Goal: Transaction & Acquisition: Book appointment/travel/reservation

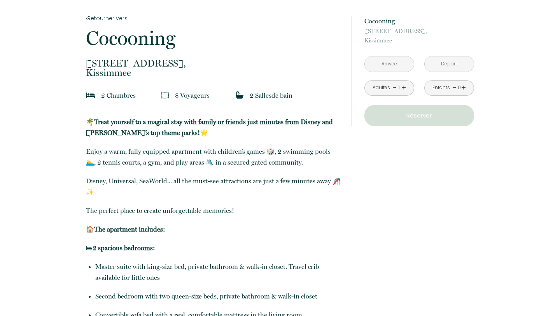
scroll to position [191, 0]
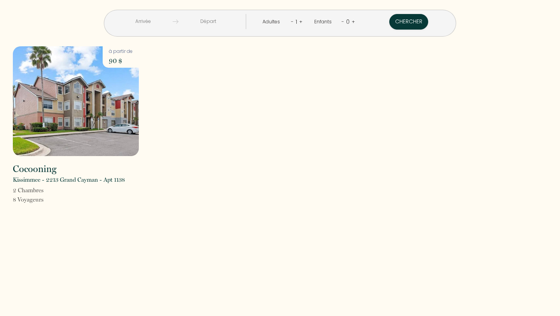
click at [84, 178] on p "Kissimmee - 2213 Grand Cayman - Apt 1138" at bounding box center [69, 179] width 112 height 9
click at [77, 125] on img at bounding box center [76, 101] width 126 height 110
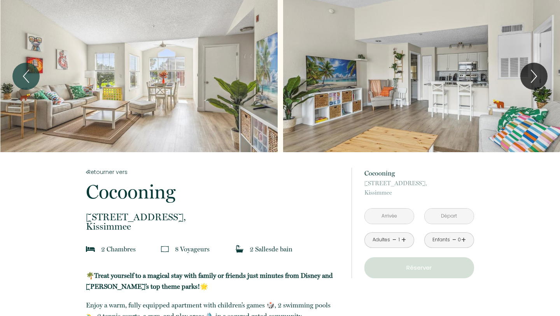
drag, startPoint x: 186, startPoint y: 134, endPoint x: 231, endPoint y: 211, distance: 88.7
click at [148, 225] on p "2213 Grand Cayman - Apt 1138, Kissimmee" at bounding box center [213, 221] width 255 height 19
click at [152, 98] on div "Slideshow" at bounding box center [138, 76] width 277 height 152
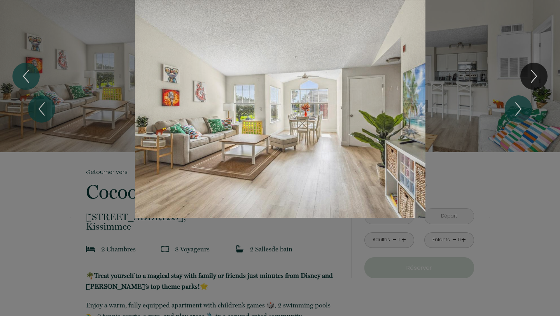
click at [532, 75] on div "1 2 3 4 5 6 7 8 9 10 11 12" at bounding box center [280, 109] width 560 height 218
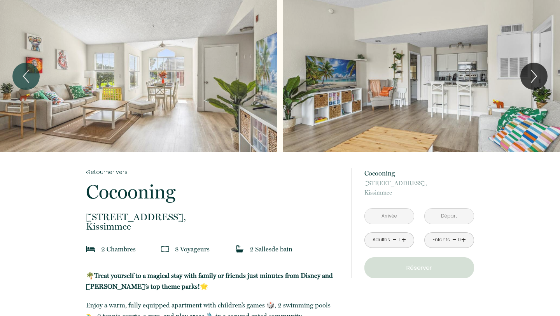
click at [120, 93] on div "Slideshow" at bounding box center [138, 76] width 277 height 152
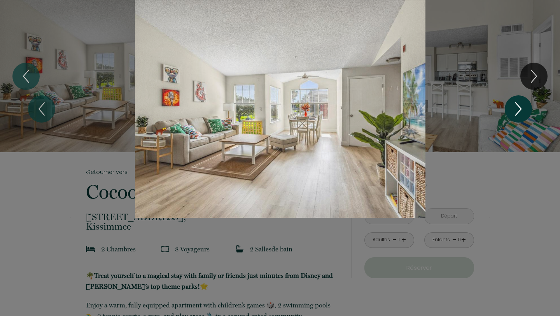
click at [520, 105] on icon "Next" at bounding box center [518, 108] width 16 height 23
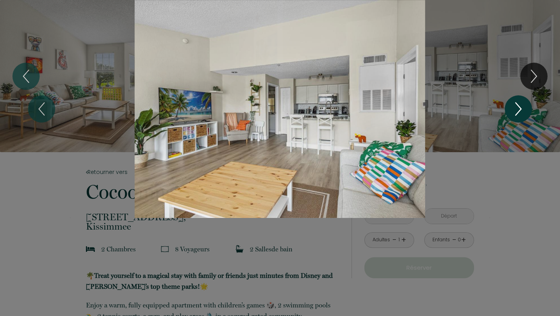
click at [520, 105] on icon "Next" at bounding box center [518, 108] width 16 height 23
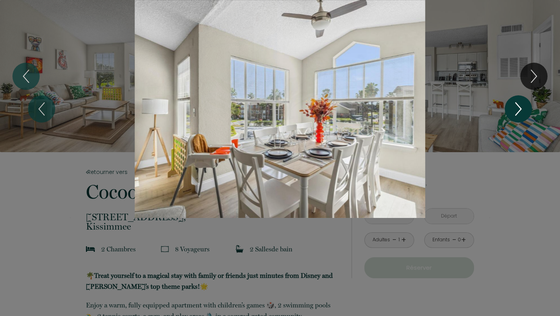
click at [520, 105] on icon "Next" at bounding box center [518, 108] width 16 height 23
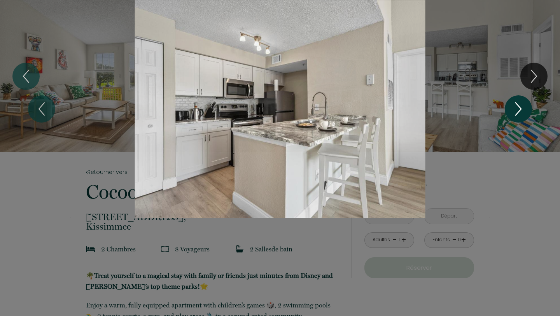
click at [520, 105] on icon "Next" at bounding box center [518, 108] width 16 height 23
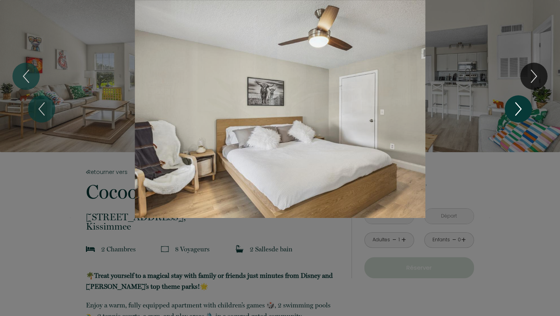
click at [520, 105] on icon "Next" at bounding box center [518, 108] width 16 height 23
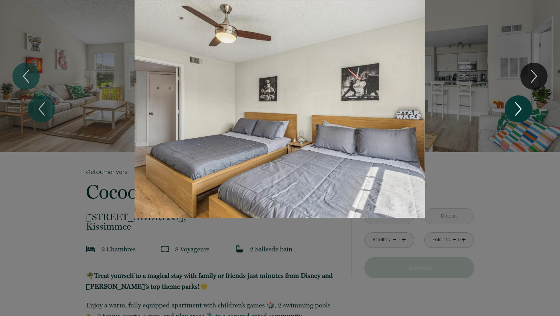
click at [520, 105] on icon "Next" at bounding box center [518, 108] width 16 height 23
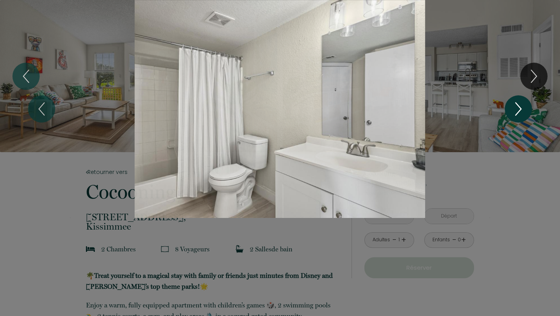
click at [520, 105] on icon "Next" at bounding box center [518, 108] width 16 height 23
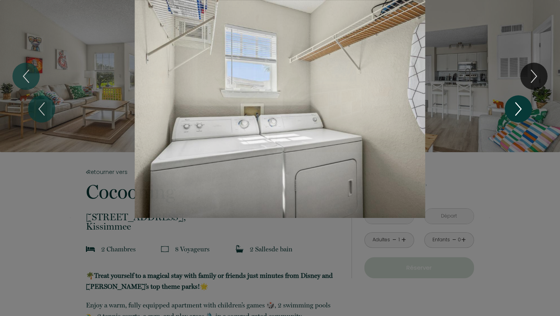
click at [520, 105] on icon "Next" at bounding box center [518, 108] width 16 height 23
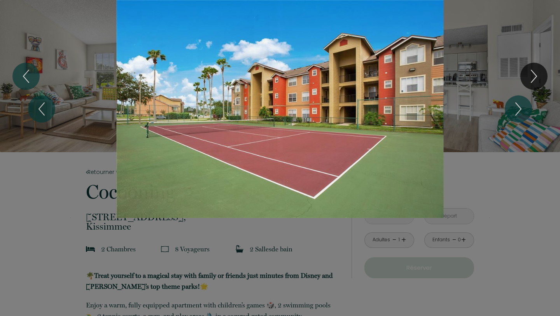
click at [265, 288] on div at bounding box center [280, 158] width 560 height 316
click at [270, 273] on div at bounding box center [280, 158] width 560 height 316
click at [11, 39] on div "1 2 3 4 5 6 7 8 9 10 11 12" at bounding box center [280, 109] width 560 height 218
